Goal: Task Accomplishment & Management: Manage account settings

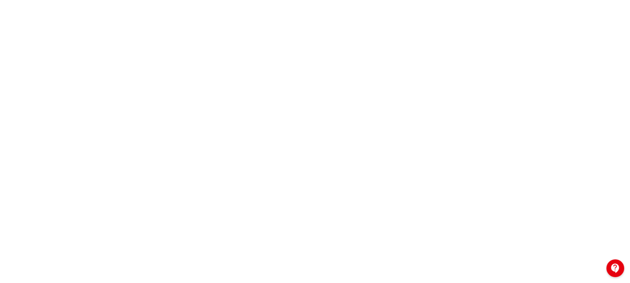
scroll to position [179, 0]
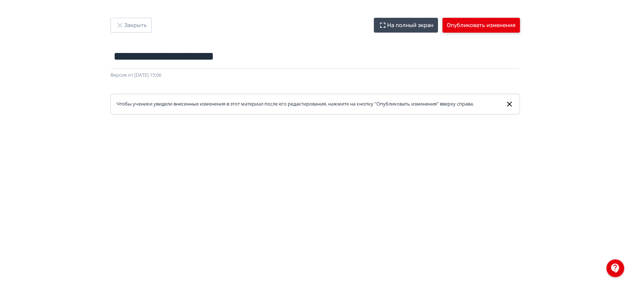
click at [472, 21] on button "Опубликовать изменения" at bounding box center [480, 25] width 77 height 15
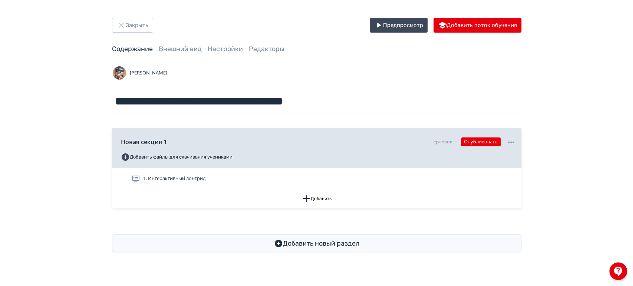
click at [191, 226] on div "Добавить новый раздел" at bounding box center [316, 239] width 409 height 27
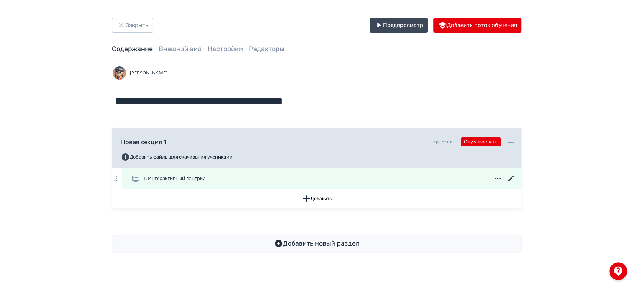
click at [510, 178] on icon at bounding box center [510, 179] width 6 height 6
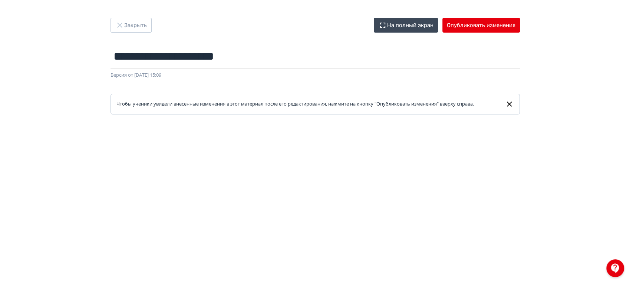
click at [569, 80] on div "**********" at bounding box center [315, 142] width 630 height 248
click at [465, 26] on button "Опубликовать изменения" at bounding box center [480, 25] width 77 height 15
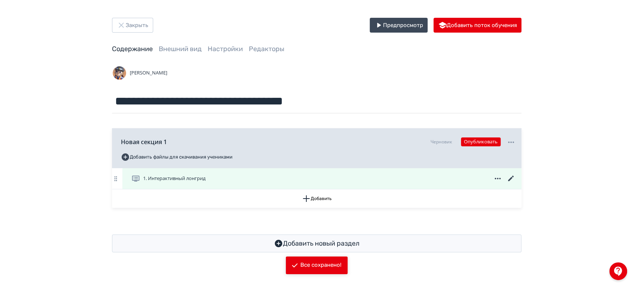
click at [511, 180] on icon at bounding box center [510, 178] width 9 height 9
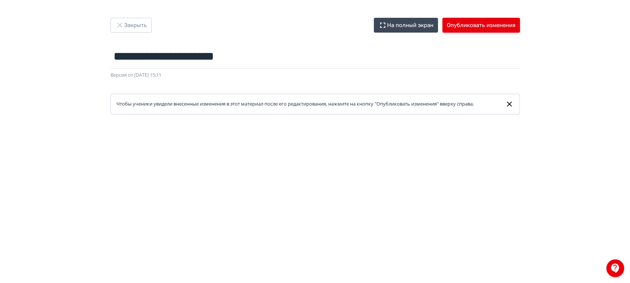
click at [488, 24] on button "Опубликовать изменения" at bounding box center [480, 25] width 77 height 15
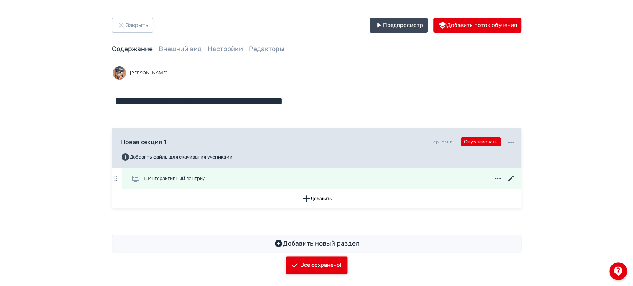
click at [510, 179] on icon at bounding box center [510, 179] width 6 height 6
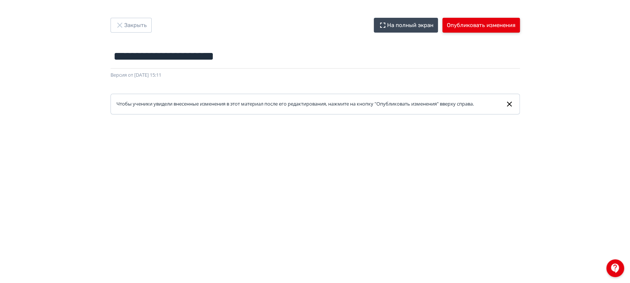
click at [467, 25] on button "Опубликовать изменения" at bounding box center [480, 25] width 77 height 15
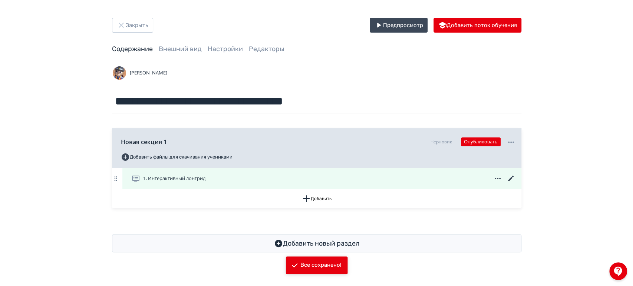
click at [509, 183] on icon at bounding box center [510, 178] width 9 height 9
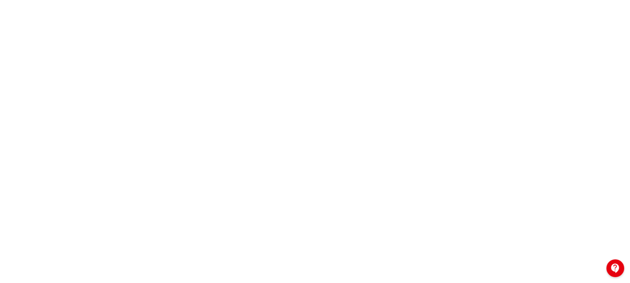
scroll to position [179, 0]
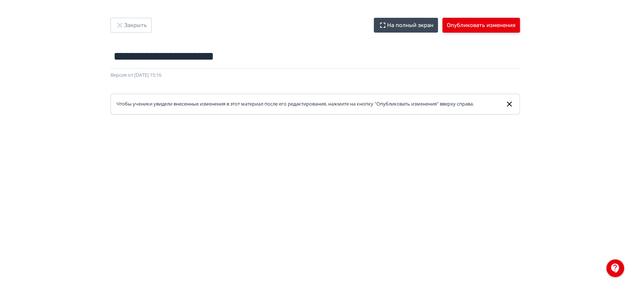
click at [465, 26] on button "Опубликовать изменения" at bounding box center [480, 25] width 77 height 15
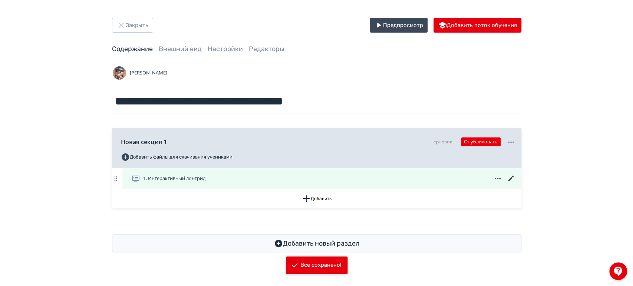
click at [512, 179] on icon at bounding box center [510, 178] width 9 height 9
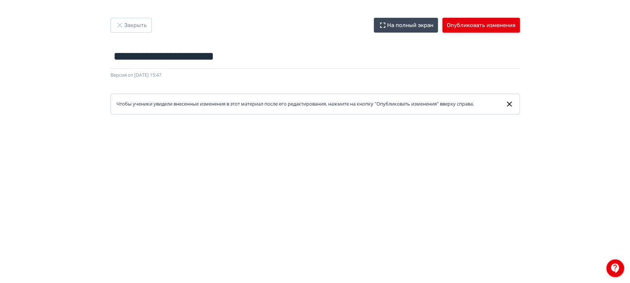
click at [471, 28] on button "Опубликовать изменения" at bounding box center [480, 25] width 77 height 15
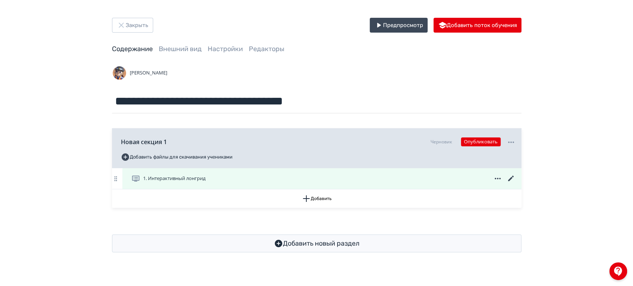
click at [510, 177] on icon at bounding box center [510, 178] width 9 height 9
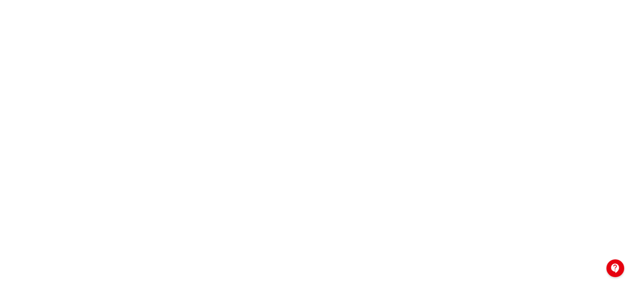
scroll to position [179, 0]
